Goal: Navigation & Orientation: Find specific page/section

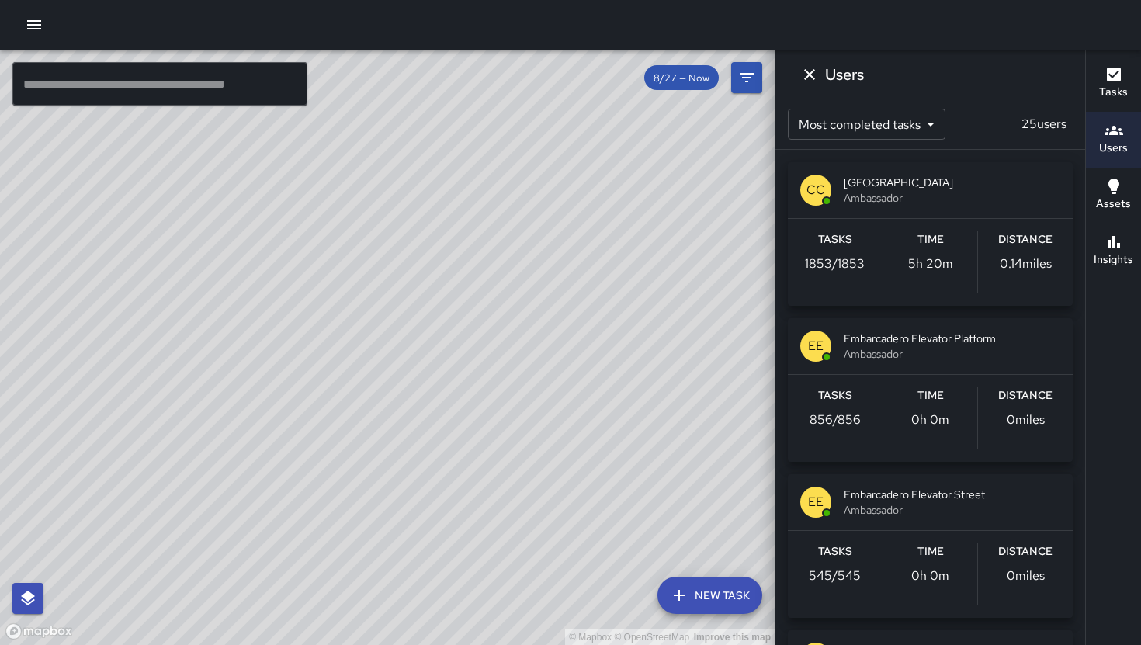
scroll to position [354, 0]
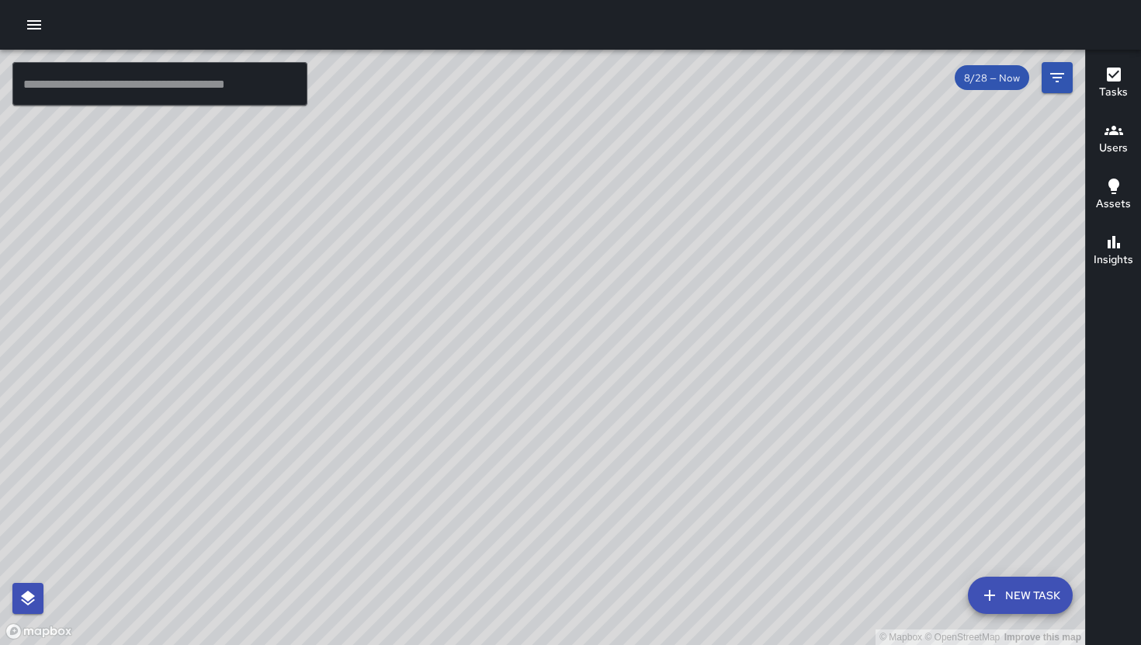
click at [1120, 137] on icon "button" at bounding box center [1113, 130] width 19 height 19
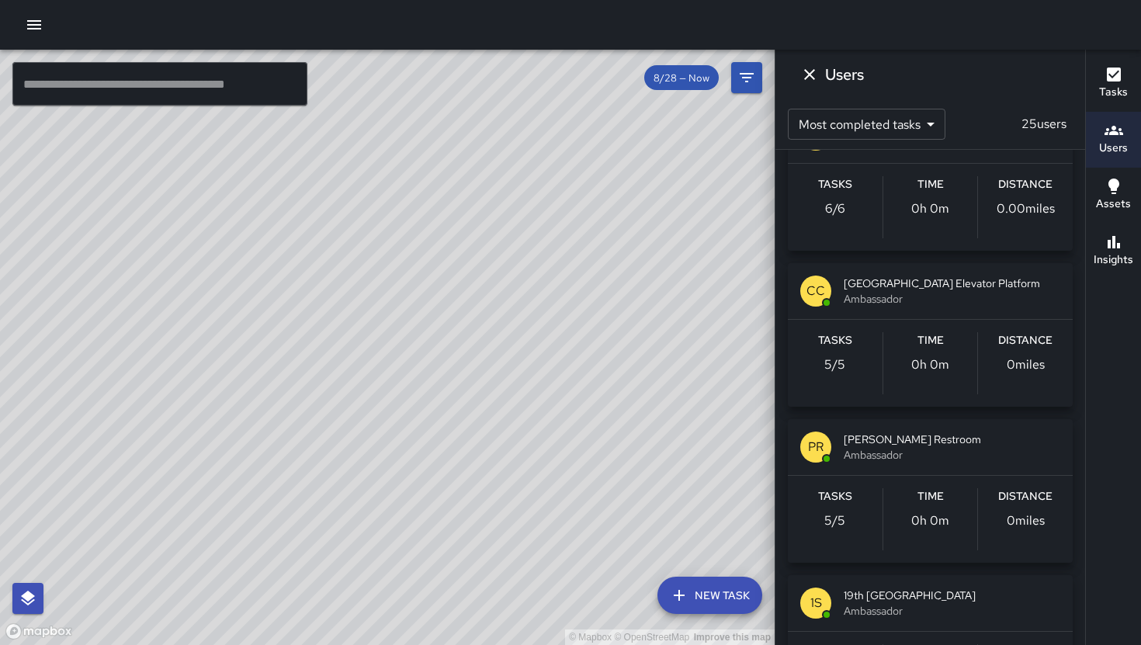
scroll to position [528, 0]
